Goal: Task Accomplishment & Management: Manage account settings

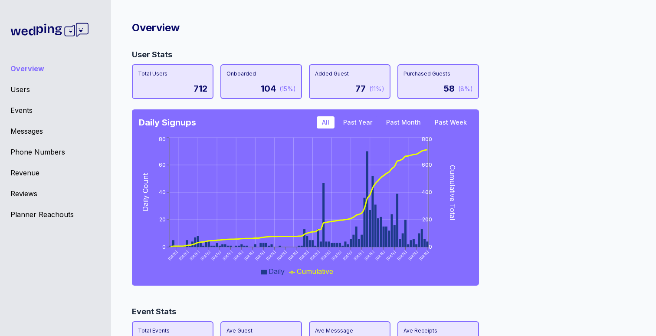
click at [631, 160] on div "Overview User Stats Total Users 712 Onboarded 104 (15%) Added Guest 77 (11%) Pu…" at bounding box center [380, 175] width 552 height 336
click at [353, 122] on button "Past Year" at bounding box center [358, 122] width 40 height 12
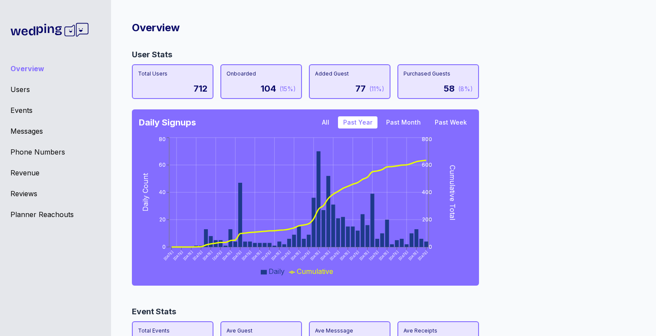
click at [328, 124] on button "All" at bounding box center [326, 122] width 18 height 12
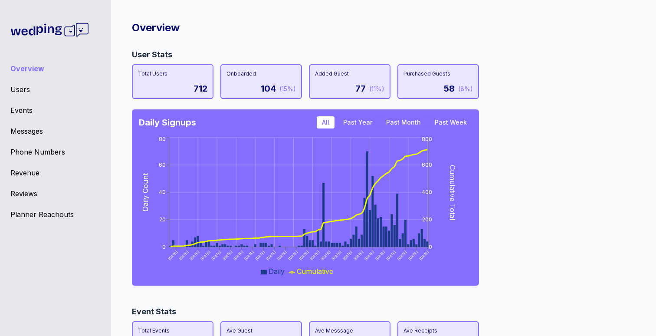
click at [359, 119] on button "Past Year" at bounding box center [358, 122] width 40 height 12
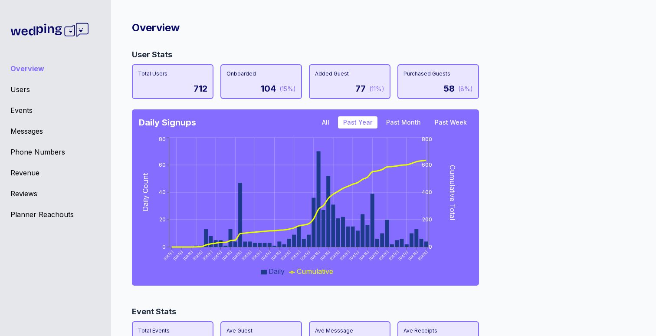
click at [397, 120] on button "Past Month" at bounding box center [403, 122] width 45 height 12
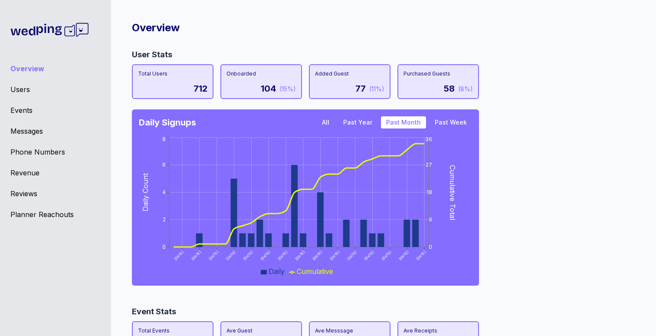
click at [366, 121] on button "Past Year" at bounding box center [358, 122] width 40 height 12
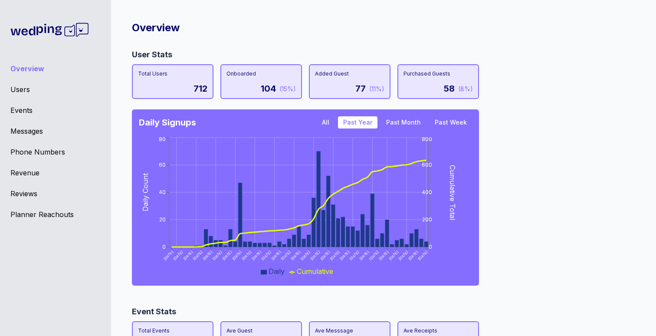
click at [21, 88] on div "Users" at bounding box center [55, 89] width 90 height 10
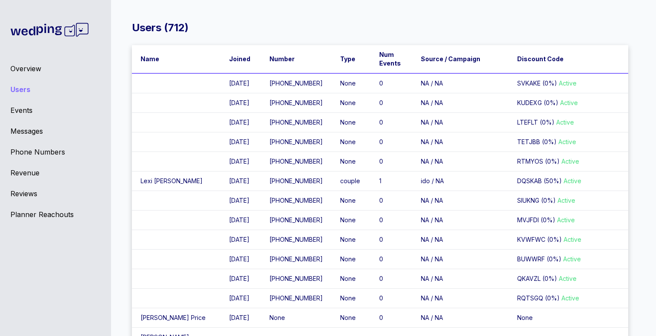
click at [199, 171] on td at bounding box center [176, 162] width 89 height 20
